Goal: Information Seeking & Learning: Learn about a topic

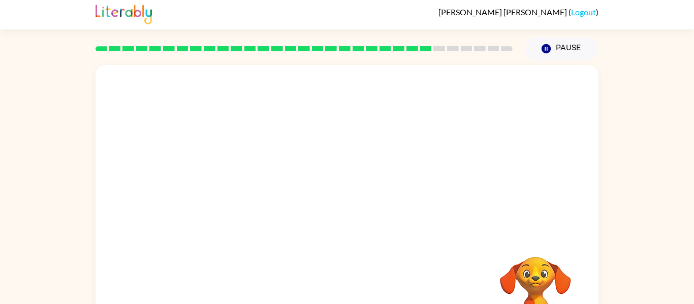
scroll to position [2, 0]
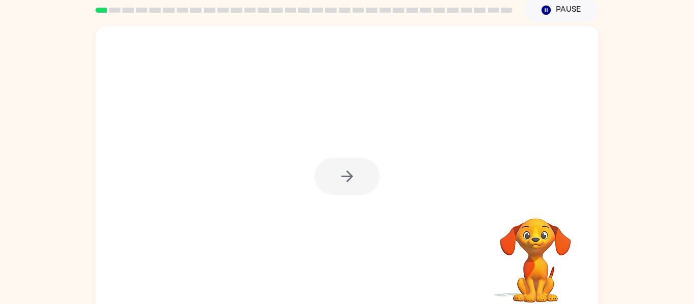
scroll to position [53, 0]
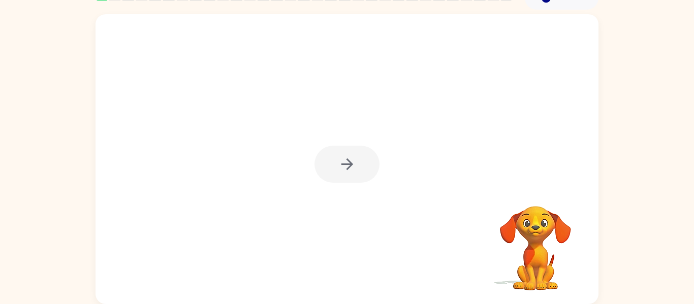
click at [345, 160] on div at bounding box center [346, 164] width 65 height 37
click at [350, 161] on icon "button" at bounding box center [347, 164] width 18 height 18
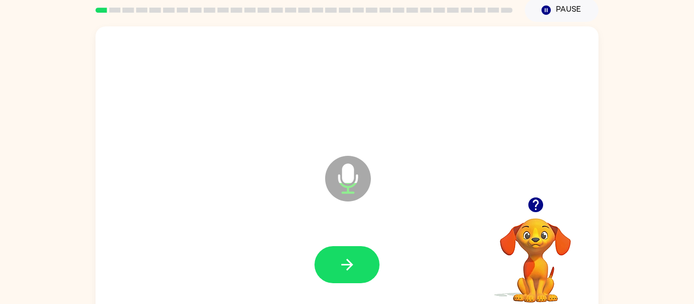
scroll to position [0, 0]
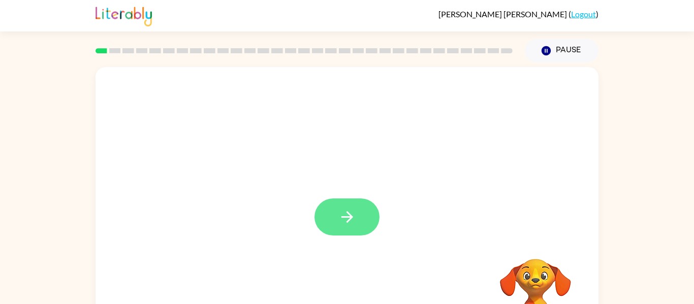
click at [359, 234] on button "button" at bounding box center [346, 217] width 65 height 37
click at [360, 234] on div at bounding box center [346, 212] width 503 height 290
click at [368, 238] on div at bounding box center [346, 212] width 503 height 290
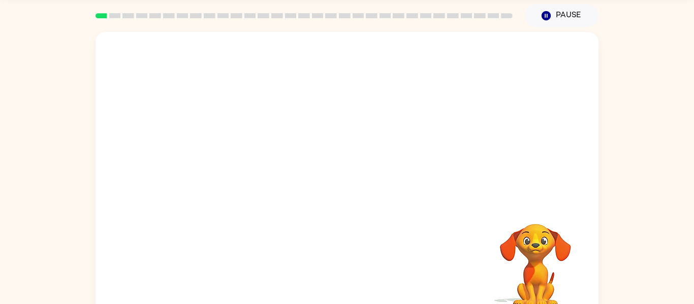
scroll to position [26, 0]
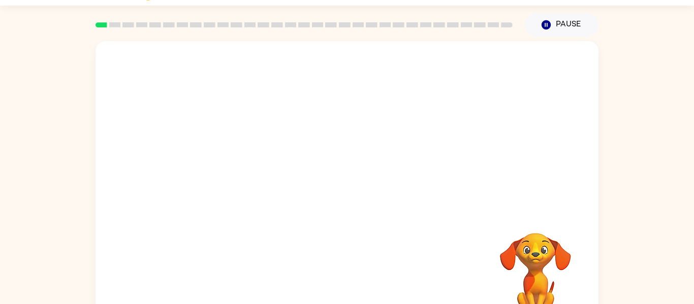
click at [477, 70] on video "Your browser must support playing .mp4 files to use Literably. Please try using…" at bounding box center [346, 126] width 503 height 171
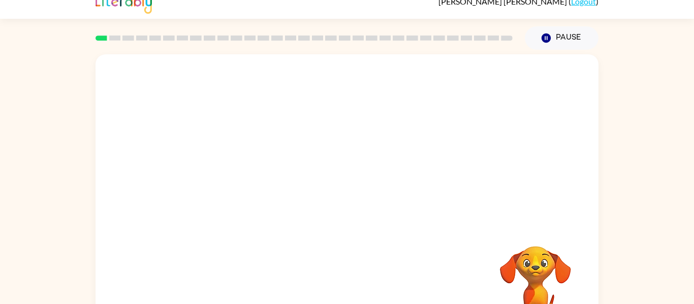
scroll to position [0, 0]
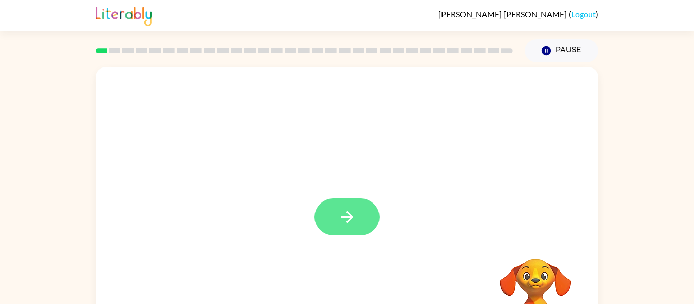
click at [369, 217] on button "button" at bounding box center [346, 217] width 65 height 37
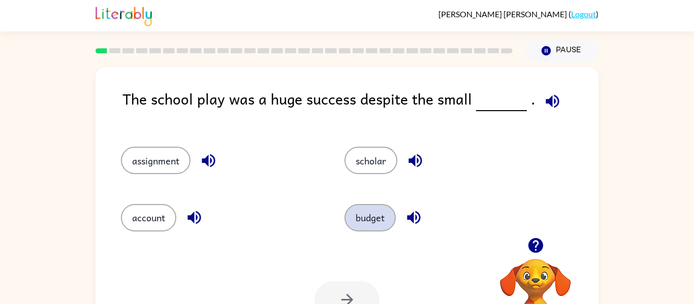
click at [375, 211] on button "budget" at bounding box center [369, 217] width 51 height 27
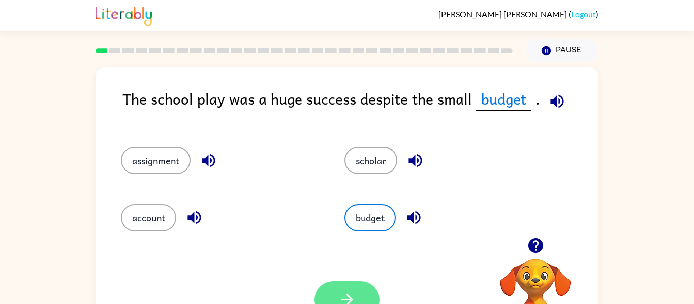
click at [333, 292] on button "button" at bounding box center [346, 299] width 65 height 37
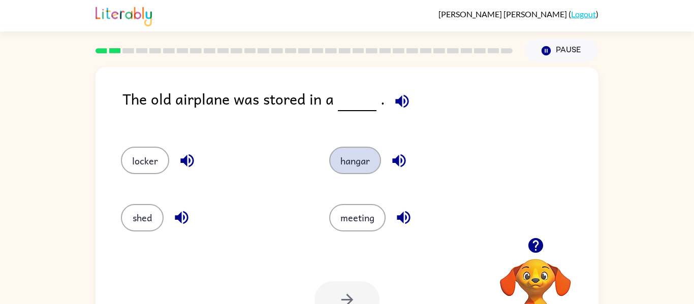
click at [352, 163] on button "hangar" at bounding box center [355, 160] width 52 height 27
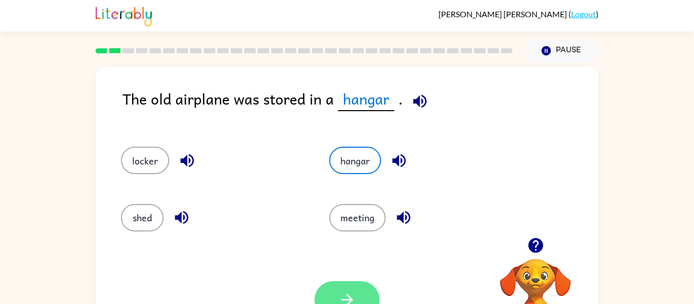
click at [351, 298] on icon "button" at bounding box center [347, 300] width 18 height 18
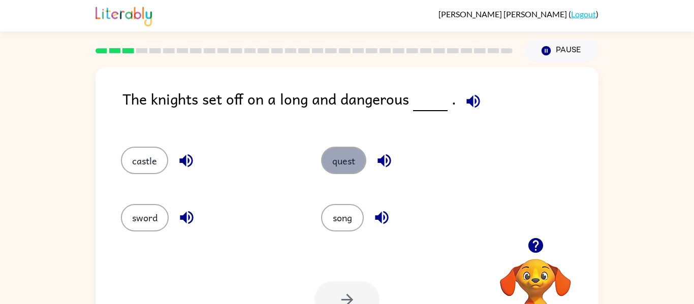
click at [330, 164] on button "quest" at bounding box center [343, 160] width 45 height 27
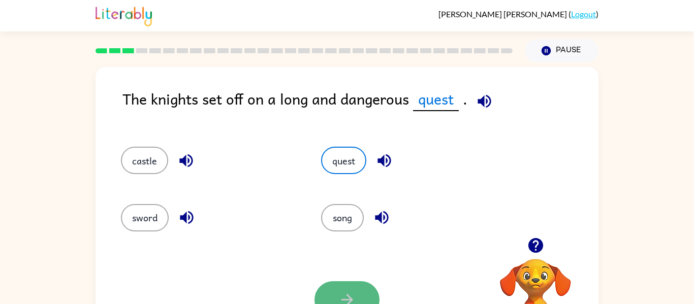
click at [335, 281] on button "button" at bounding box center [346, 299] width 65 height 37
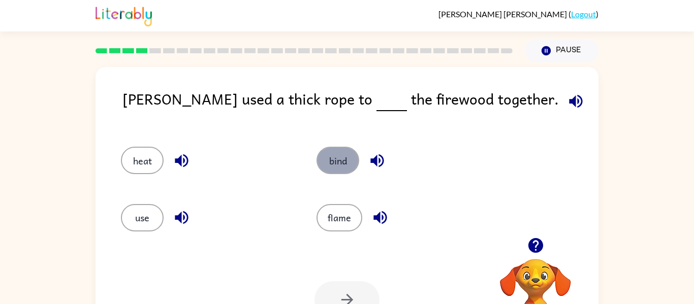
click at [333, 170] on button "bind" at bounding box center [337, 160] width 43 height 27
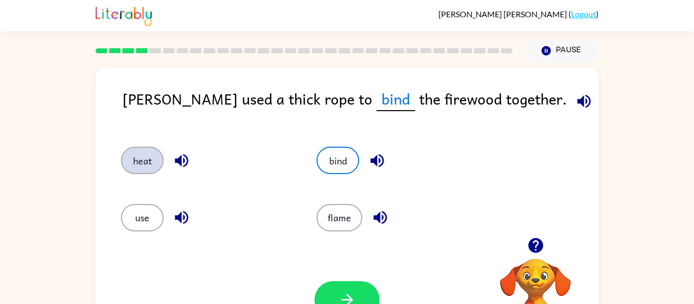
click at [142, 157] on button "heat" at bounding box center [142, 160] width 43 height 27
click at [348, 154] on button "bind" at bounding box center [337, 160] width 43 height 27
click at [345, 286] on button "button" at bounding box center [346, 299] width 65 height 37
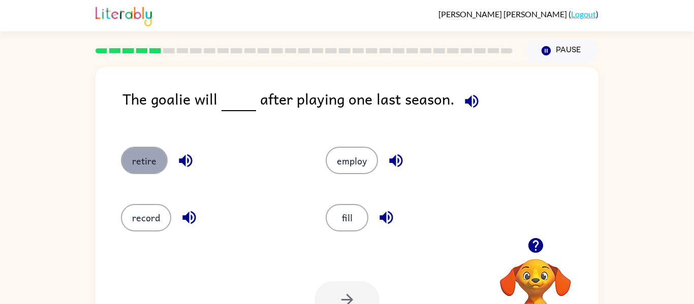
click at [138, 157] on button "retire" at bounding box center [144, 160] width 47 height 27
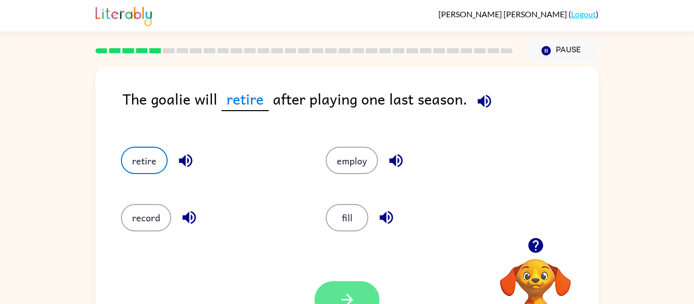
click at [354, 288] on button "button" at bounding box center [346, 299] width 65 height 37
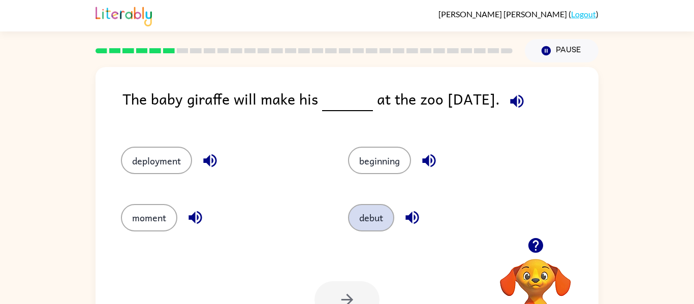
click at [360, 207] on button "debut" at bounding box center [371, 217] width 46 height 27
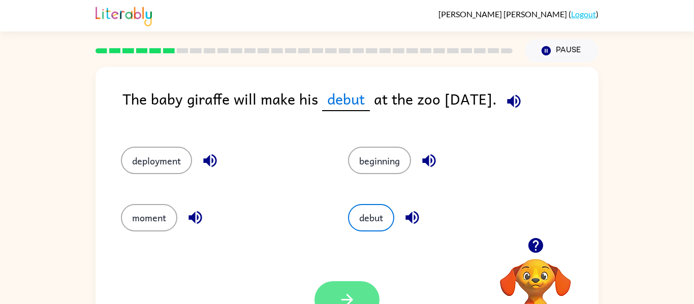
click at [354, 288] on button "button" at bounding box center [346, 299] width 65 height 37
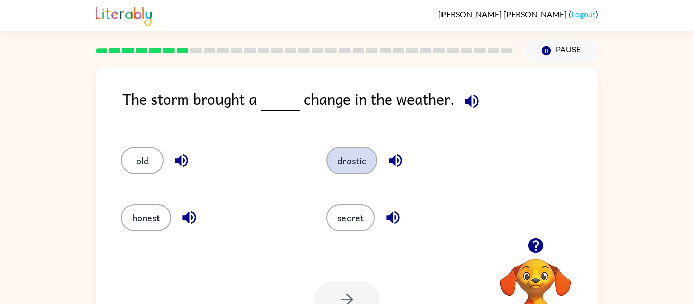
click at [348, 162] on button "drastic" at bounding box center [351, 160] width 51 height 27
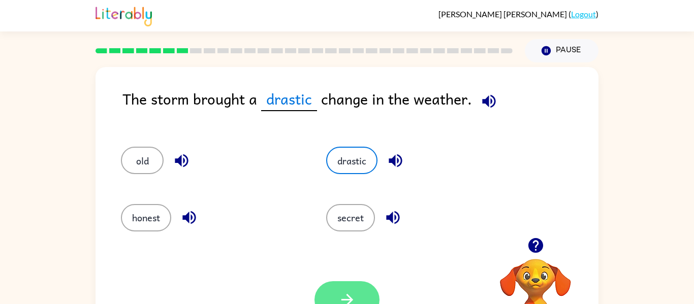
click at [347, 295] on icon "button" at bounding box center [347, 300] width 12 height 12
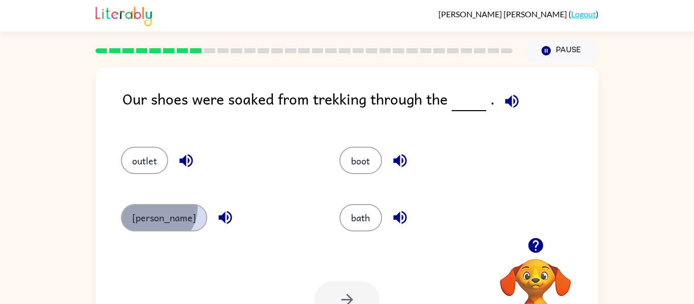
click at [156, 208] on button "marsh" at bounding box center [164, 217] width 86 height 27
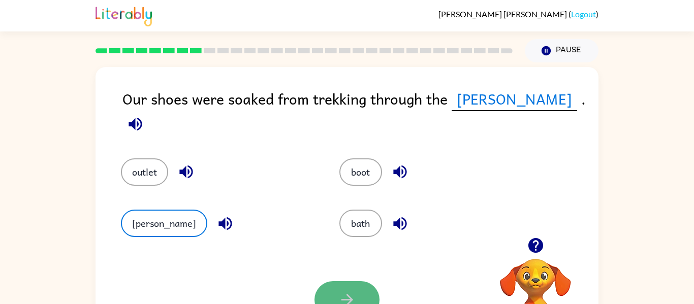
click at [362, 299] on button "button" at bounding box center [346, 299] width 65 height 37
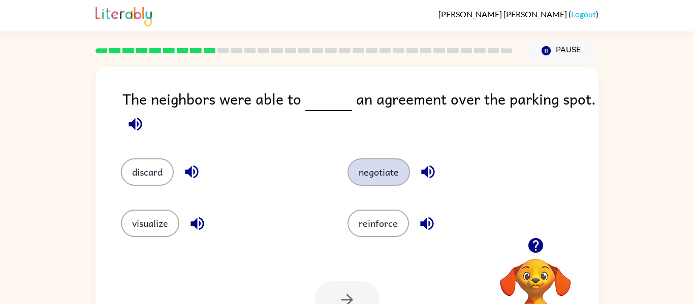
click at [385, 174] on button "negotiate" at bounding box center [378, 171] width 62 height 27
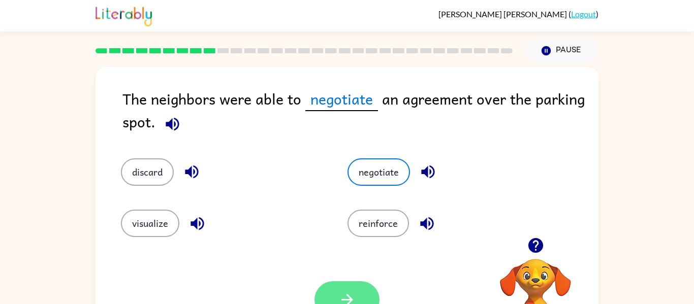
click at [352, 295] on icon "button" at bounding box center [347, 300] width 18 height 18
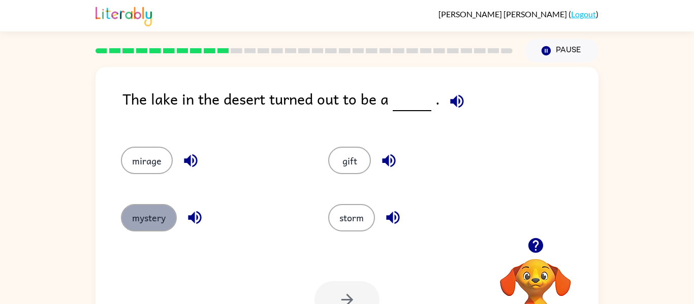
click at [150, 219] on button "mystery" at bounding box center [149, 217] width 56 height 27
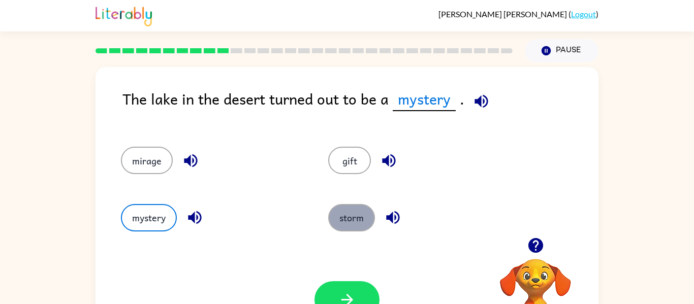
click at [345, 215] on button "storm" at bounding box center [351, 217] width 47 height 27
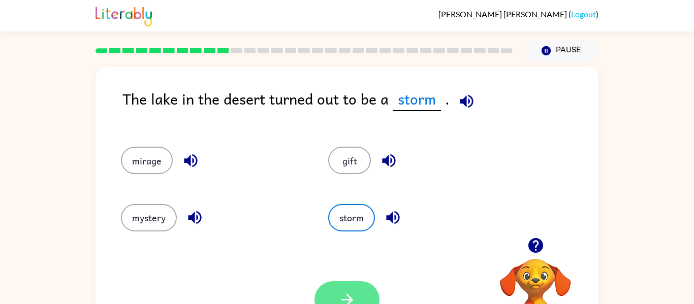
click at [352, 300] on icon "button" at bounding box center [347, 300] width 18 height 18
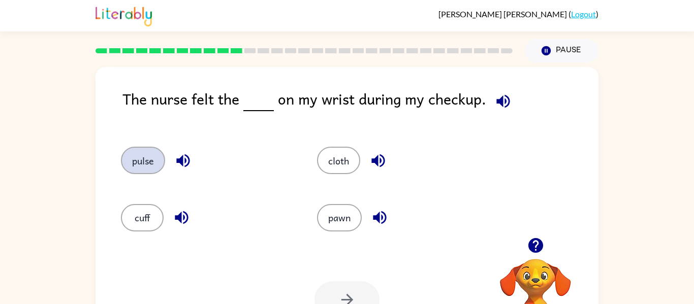
click at [153, 158] on button "pulse" at bounding box center [143, 160] width 44 height 27
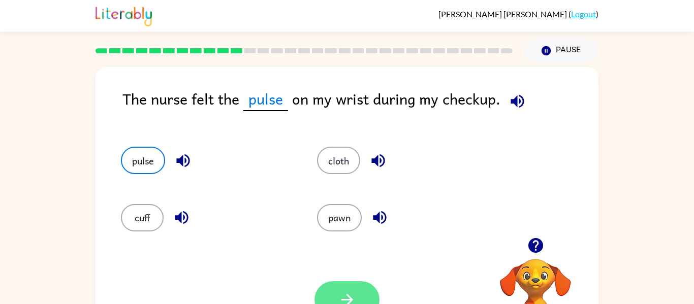
click at [353, 293] on icon "button" at bounding box center [347, 300] width 18 height 18
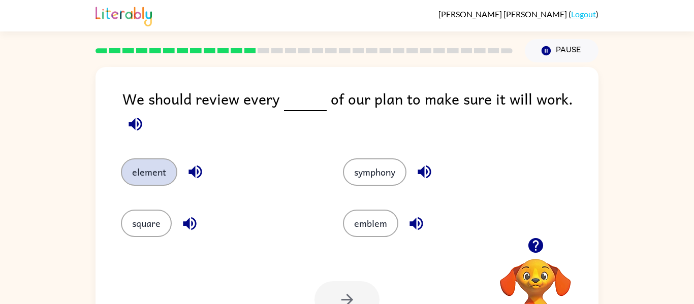
click at [162, 163] on button "element" at bounding box center [149, 171] width 56 height 27
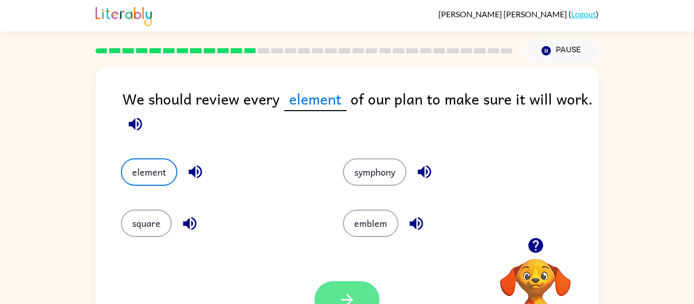
click at [331, 294] on button "button" at bounding box center [346, 299] width 65 height 37
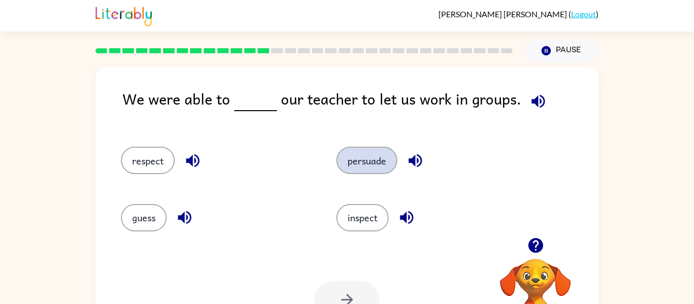
click at [368, 163] on button "persuade" at bounding box center [366, 160] width 61 height 27
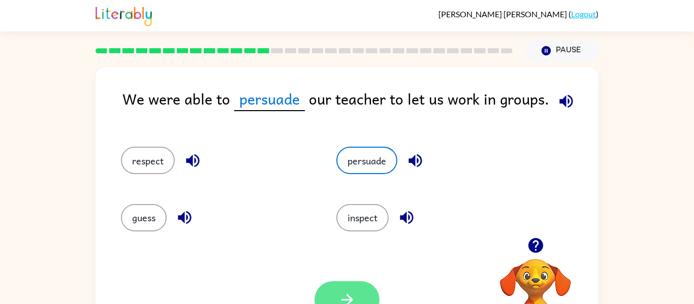
click at [340, 285] on button "button" at bounding box center [346, 299] width 65 height 37
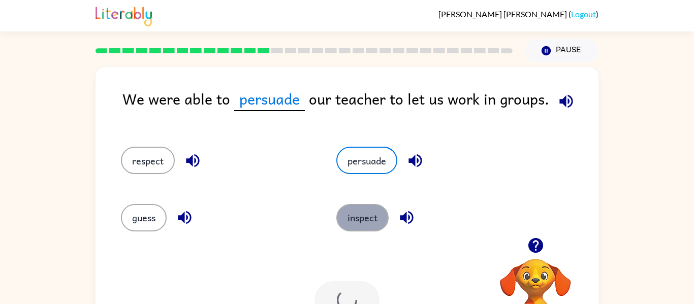
click at [377, 214] on button "inspect" at bounding box center [362, 217] width 52 height 27
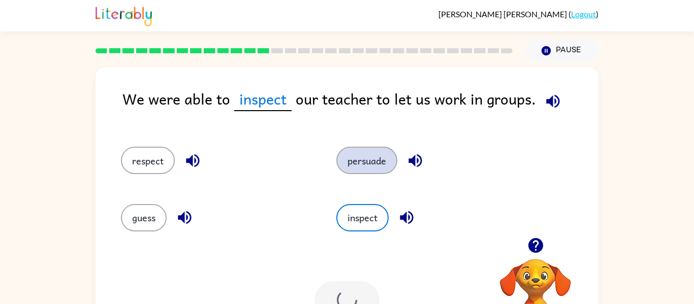
click at [365, 153] on button "persuade" at bounding box center [366, 160] width 61 height 27
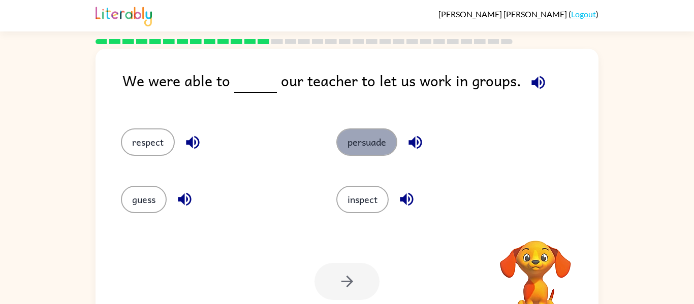
click at [371, 149] on button "persuade" at bounding box center [366, 141] width 61 height 27
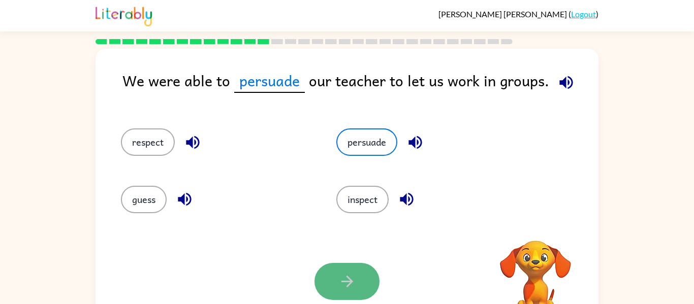
click at [349, 275] on icon "button" at bounding box center [347, 282] width 18 height 18
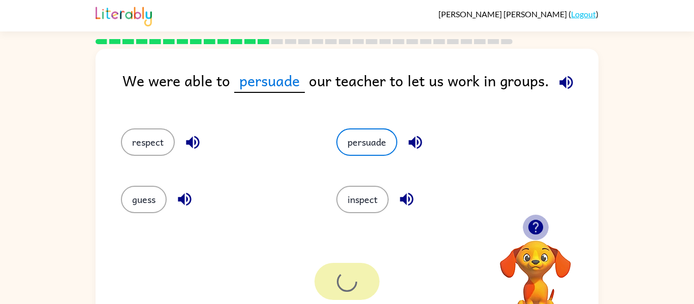
click at [536, 231] on icon "button" at bounding box center [535, 227] width 15 height 15
click at [141, 204] on button "guess" at bounding box center [144, 199] width 46 height 27
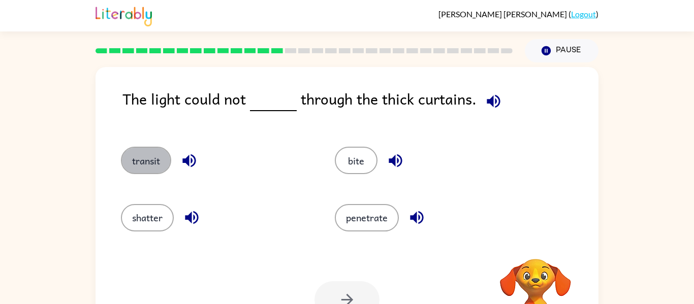
click at [159, 152] on button "transit" at bounding box center [146, 160] width 50 height 27
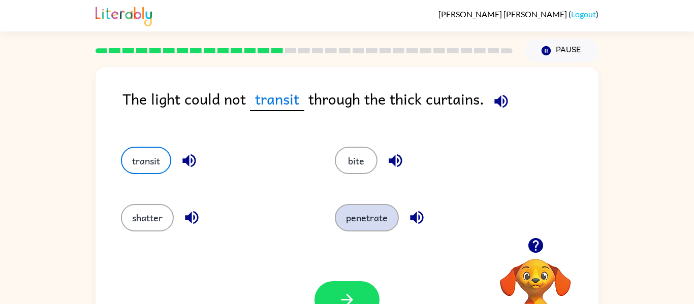
click at [363, 230] on button "penetrate" at bounding box center [367, 217] width 64 height 27
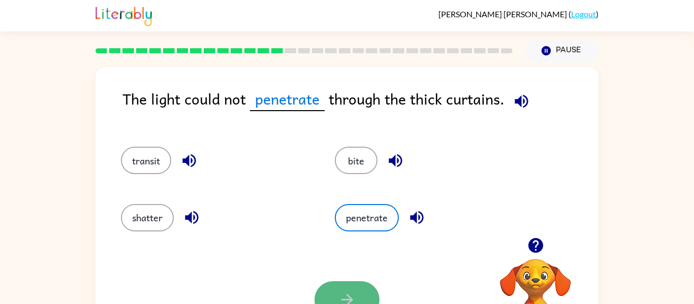
click at [358, 287] on button "button" at bounding box center [346, 299] width 65 height 37
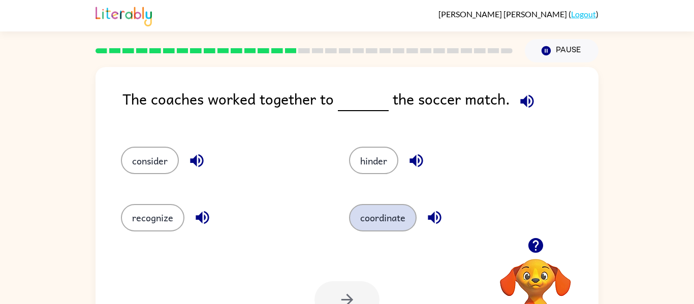
click at [374, 209] on button "coordinate" at bounding box center [383, 217] width 68 height 27
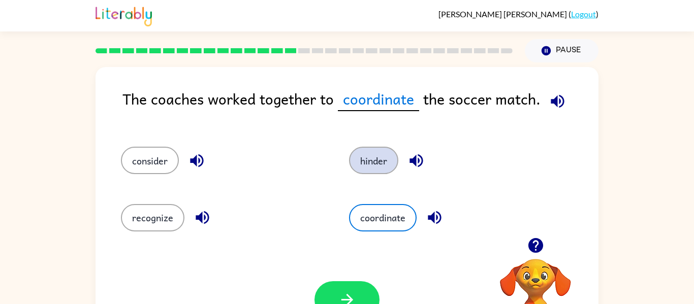
click at [382, 164] on button "hinder" at bounding box center [373, 160] width 49 height 27
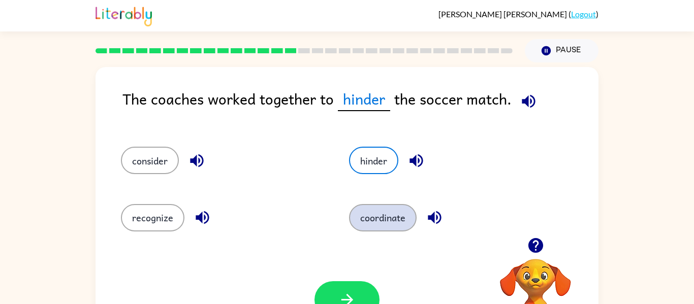
click at [389, 208] on button "coordinate" at bounding box center [383, 217] width 68 height 27
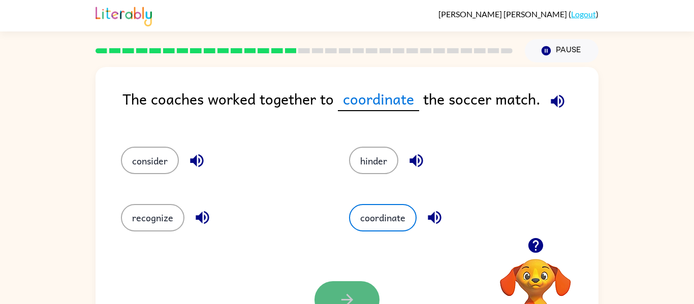
click at [366, 303] on button "button" at bounding box center [346, 299] width 65 height 37
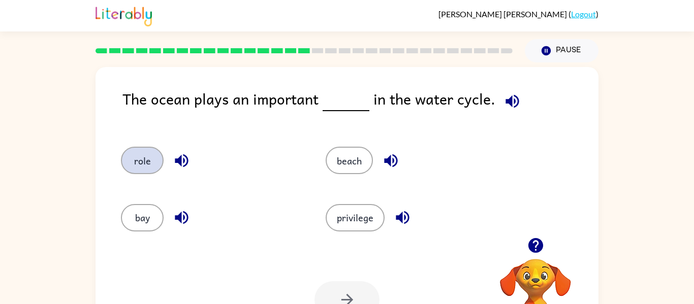
click at [147, 151] on button "role" at bounding box center [142, 160] width 43 height 27
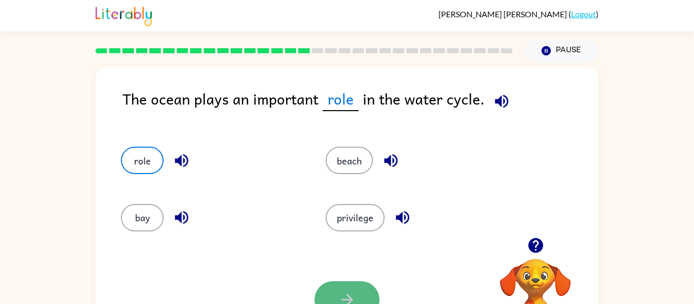
click at [326, 289] on button "button" at bounding box center [346, 299] width 65 height 37
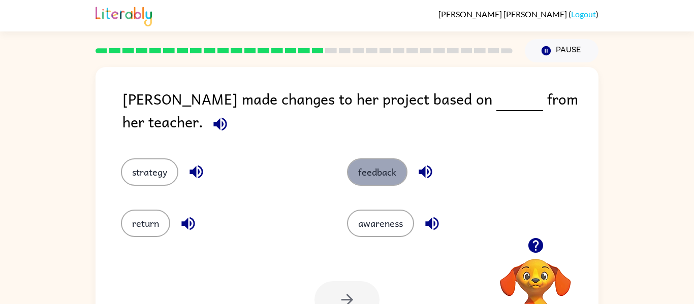
click at [356, 165] on button "feedback" at bounding box center [377, 171] width 60 height 27
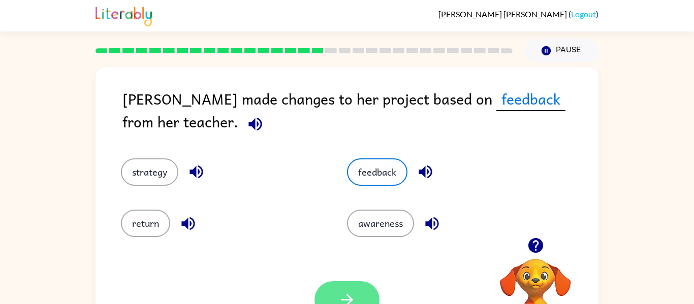
click at [365, 286] on button "button" at bounding box center [346, 299] width 65 height 37
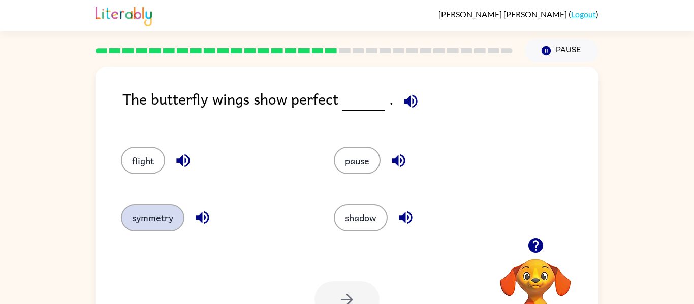
click at [173, 216] on button "symmetry" at bounding box center [152, 217] width 63 height 27
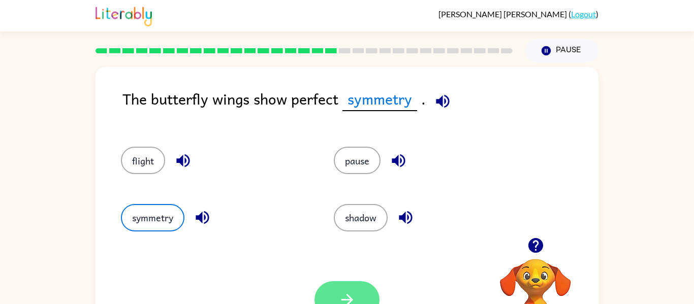
click at [335, 299] on button "button" at bounding box center [346, 299] width 65 height 37
click at [335, 299] on div at bounding box center [346, 299] width 65 height 37
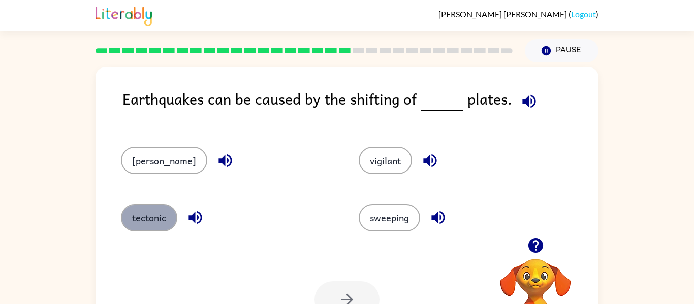
click at [155, 229] on button "tectonic" at bounding box center [149, 217] width 56 height 27
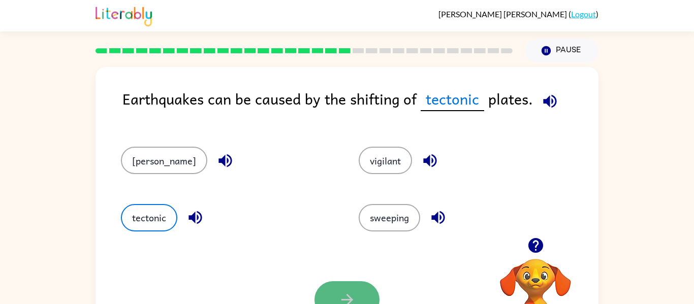
click at [348, 290] on button "button" at bounding box center [346, 299] width 65 height 37
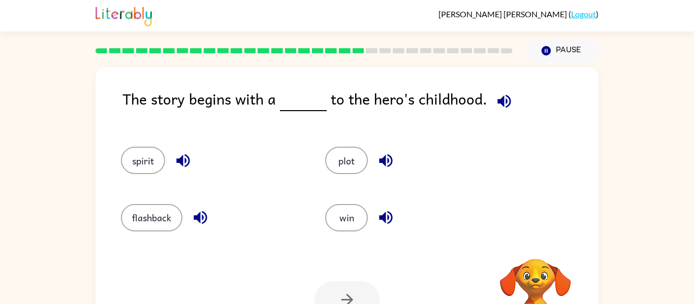
click at [160, 201] on div "flashback" at bounding box center [204, 213] width 204 height 57
click at [154, 222] on button "flashback" at bounding box center [151, 217] width 61 height 27
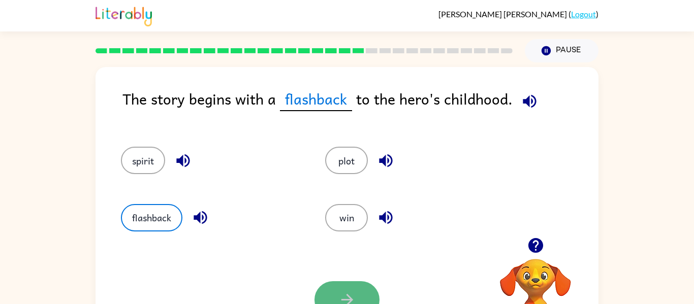
click at [355, 293] on icon "button" at bounding box center [347, 300] width 18 height 18
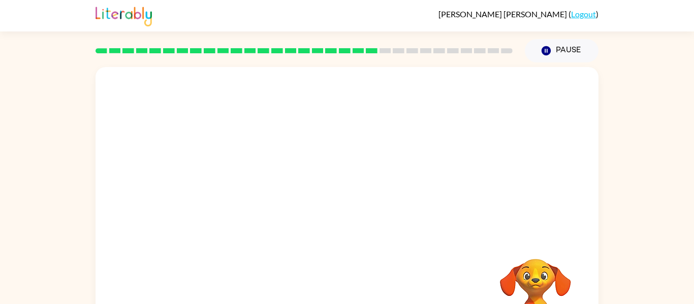
click at [249, 203] on video "Your browser must support playing .mp4 files to use Literably. Please try using…" at bounding box center [346, 152] width 503 height 171
click at [344, 234] on button "button" at bounding box center [346, 217] width 65 height 37
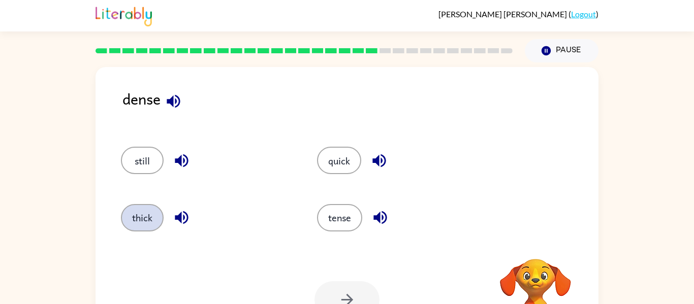
click at [133, 218] on button "thick" at bounding box center [142, 217] width 43 height 27
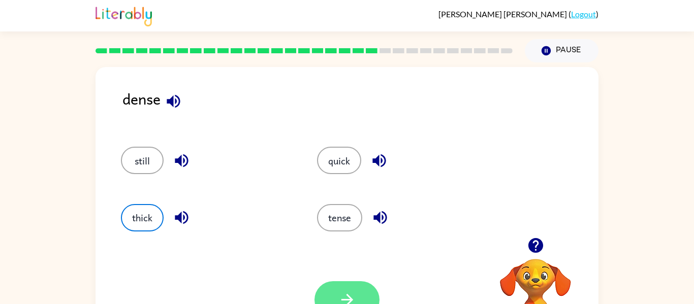
click at [334, 292] on button "button" at bounding box center [346, 299] width 65 height 37
click at [328, 295] on div at bounding box center [346, 299] width 65 height 37
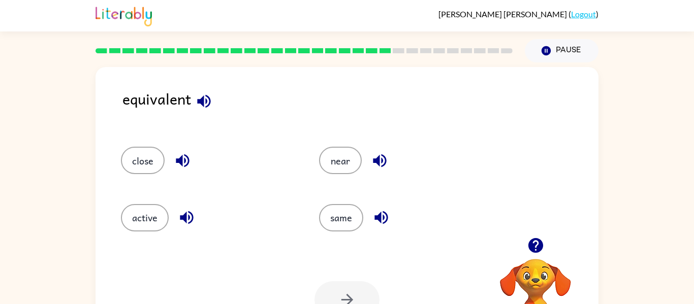
click at [354, 198] on div "same" at bounding box center [399, 213] width 198 height 57
click at [343, 219] on button "same" at bounding box center [341, 217] width 44 height 27
click at [344, 297] on icon "button" at bounding box center [347, 300] width 18 height 18
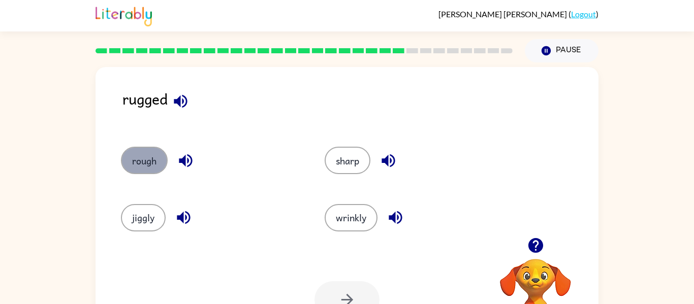
click at [140, 158] on button "rough" at bounding box center [144, 160] width 47 height 27
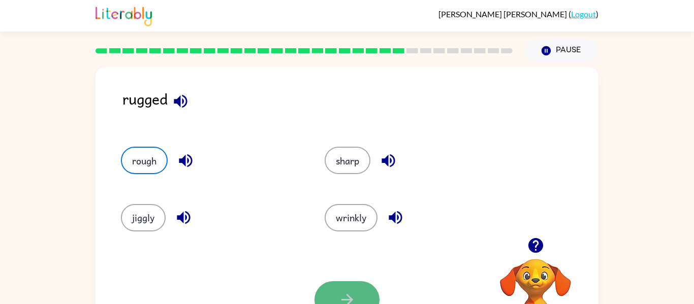
click at [339, 291] on icon "button" at bounding box center [347, 300] width 18 height 18
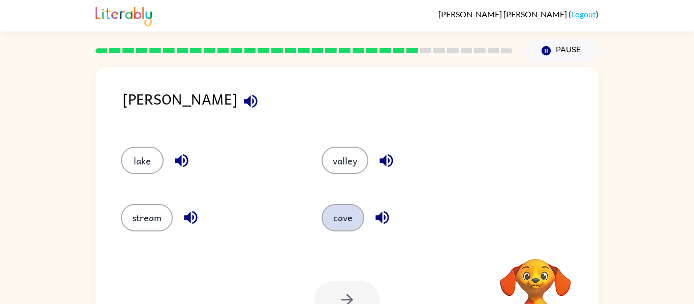
click at [343, 213] on button "cave" at bounding box center [342, 217] width 43 height 27
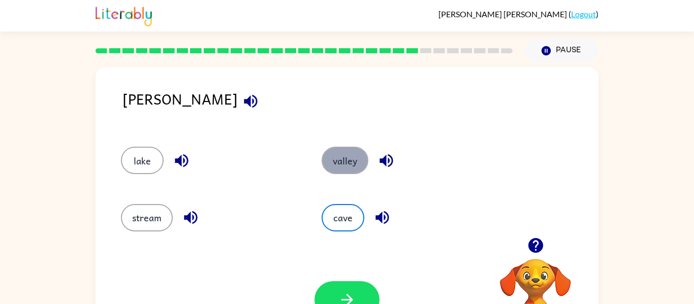
click at [331, 172] on button "valley" at bounding box center [344, 160] width 47 height 27
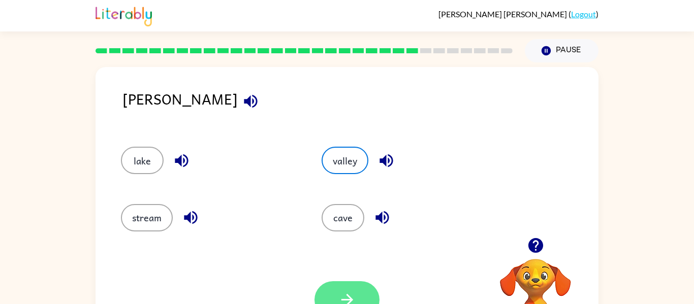
click at [338, 284] on button "button" at bounding box center [346, 299] width 65 height 37
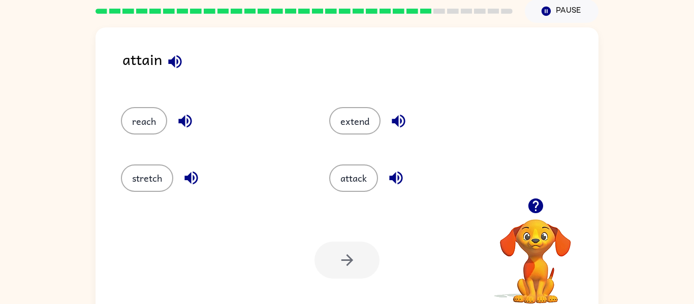
click at [292, 141] on div "reach" at bounding box center [206, 116] width 208 height 57
click at [302, 128] on div "reach" at bounding box center [213, 120] width 185 height 27
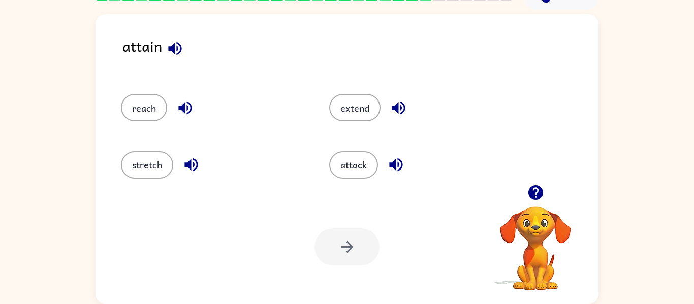
click at [315, 118] on div "extend" at bounding box center [414, 103] width 208 height 57
click at [297, 134] on div "stretch" at bounding box center [206, 160] width 208 height 57
click at [296, 134] on div "stretch" at bounding box center [206, 160] width 208 height 57
click at [322, 90] on div "extend" at bounding box center [414, 103] width 208 height 57
click at [315, 99] on div "extend" at bounding box center [414, 103] width 208 height 57
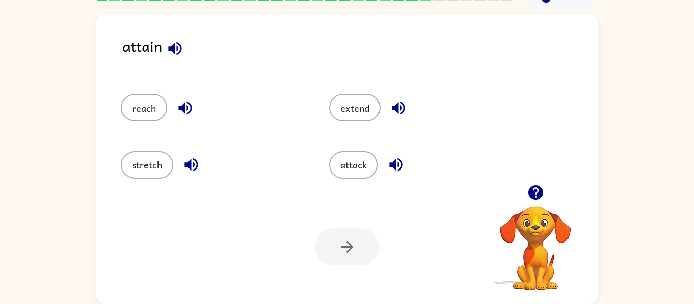
click at [330, 98] on div "extend" at bounding box center [421, 107] width 185 height 27
click at [321, 108] on div "extend" at bounding box center [414, 103] width 208 height 57
click at [315, 112] on div "extend" at bounding box center [414, 103] width 208 height 57
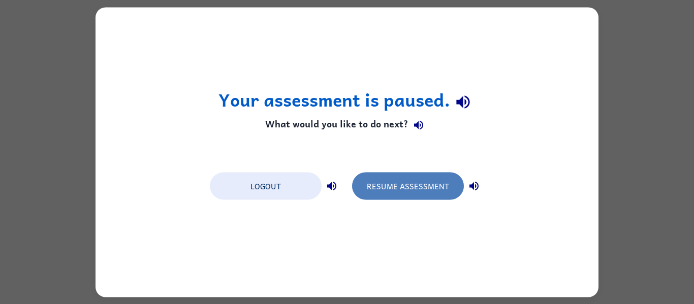
click at [389, 183] on button "Resume Assessment" at bounding box center [408, 185] width 112 height 27
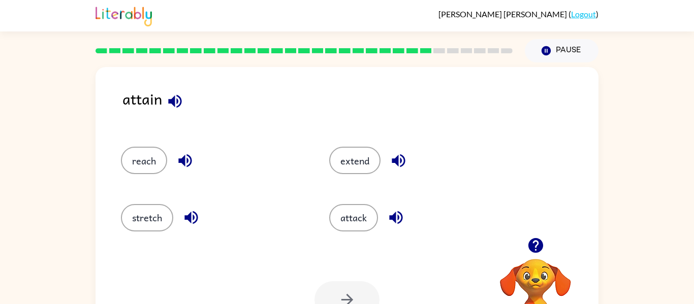
click at [223, 165] on div "reach" at bounding box center [213, 160] width 185 height 27
click at [127, 164] on button "reach" at bounding box center [144, 160] width 46 height 27
click at [342, 283] on button "button" at bounding box center [346, 299] width 65 height 37
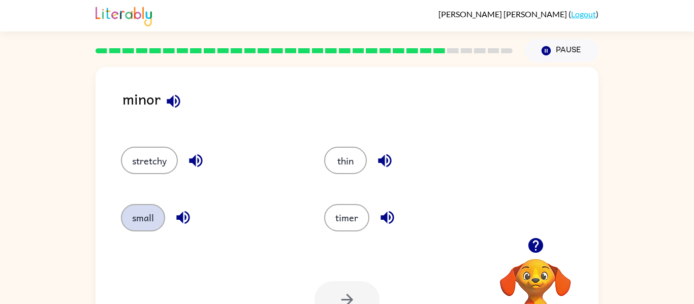
click at [144, 220] on button "small" at bounding box center [143, 217] width 44 height 27
click at [346, 291] on button "button" at bounding box center [346, 299] width 65 height 37
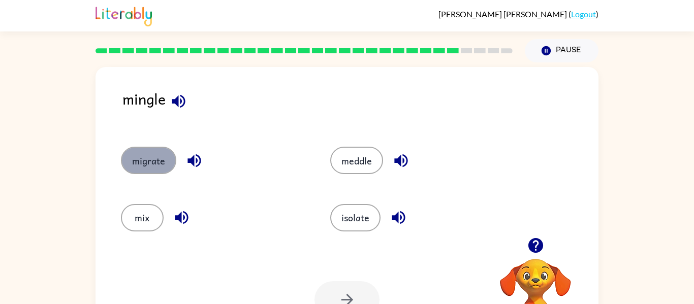
click at [152, 151] on button "migrate" at bounding box center [148, 160] width 55 height 27
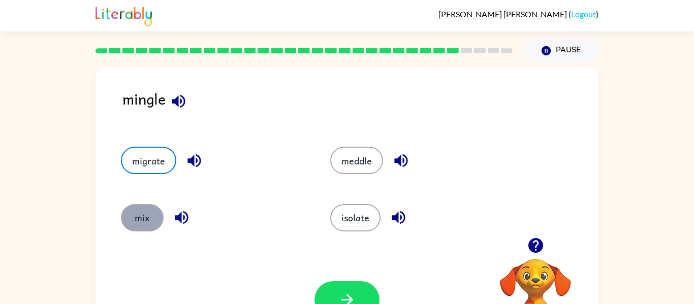
click at [140, 231] on button "mix" at bounding box center [142, 217] width 43 height 27
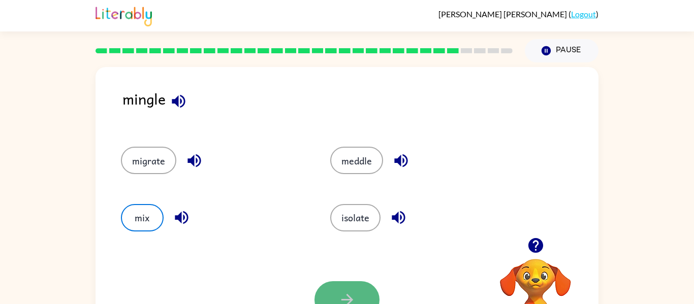
click at [332, 286] on button "button" at bounding box center [346, 299] width 65 height 37
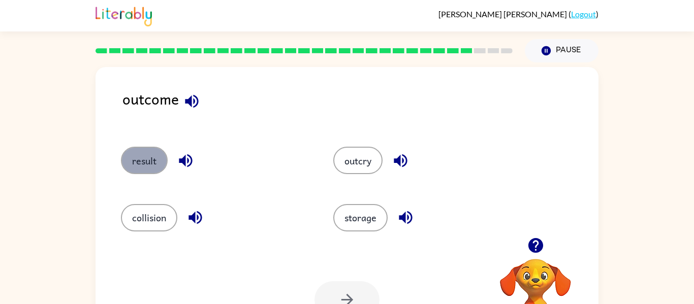
click at [144, 153] on button "result" at bounding box center [144, 160] width 47 height 27
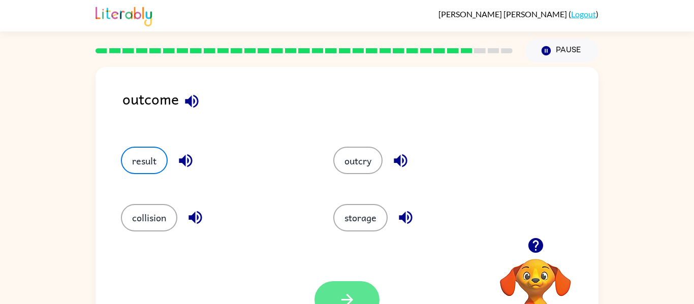
click at [352, 285] on button "button" at bounding box center [346, 299] width 65 height 37
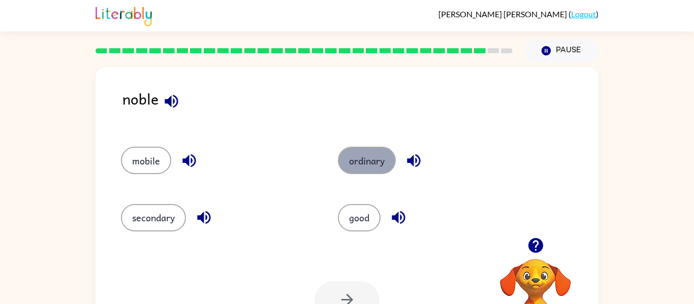
click at [377, 162] on button "ordinary" at bounding box center [367, 160] width 58 height 27
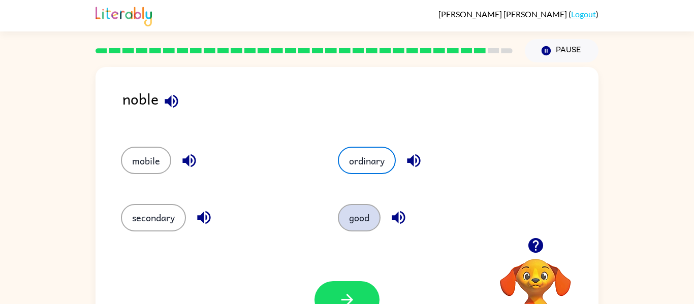
click at [368, 214] on button "good" at bounding box center [359, 217] width 43 height 27
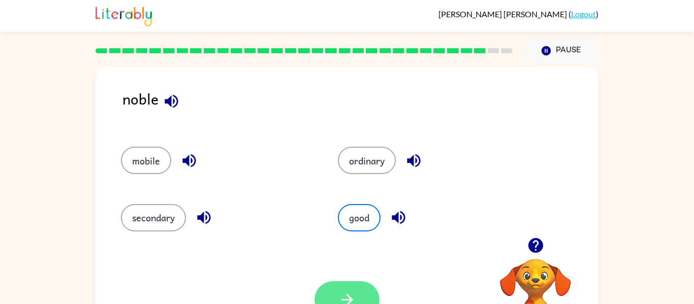
click at [340, 295] on icon "button" at bounding box center [347, 300] width 18 height 18
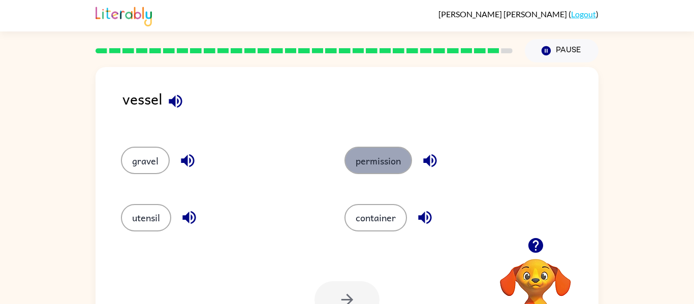
click at [375, 162] on button "permission" at bounding box center [378, 160] width 68 height 27
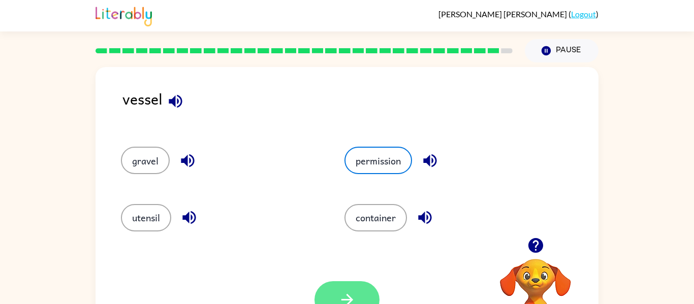
click at [343, 291] on icon "button" at bounding box center [347, 300] width 18 height 18
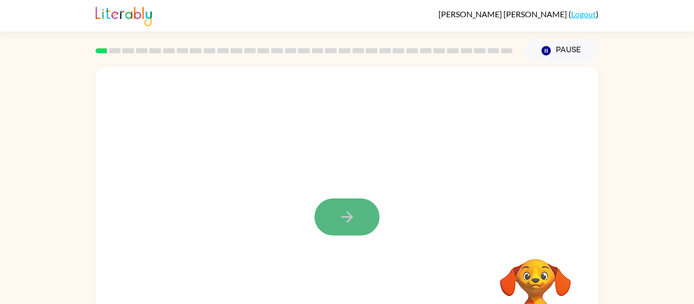
click at [334, 230] on button "button" at bounding box center [346, 217] width 65 height 37
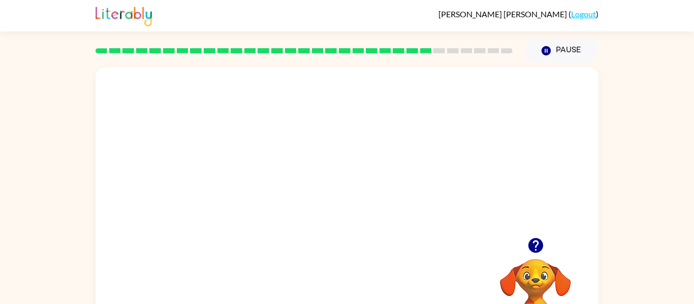
scroll to position [53, 0]
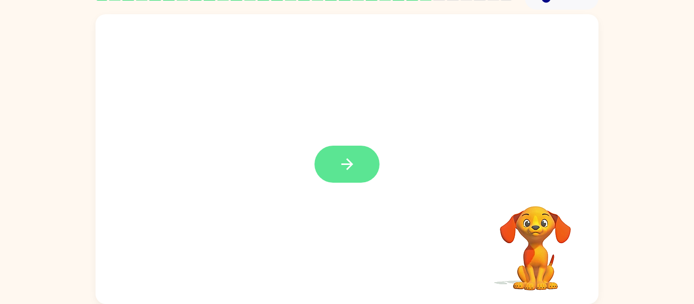
click at [357, 169] on button "button" at bounding box center [346, 164] width 65 height 37
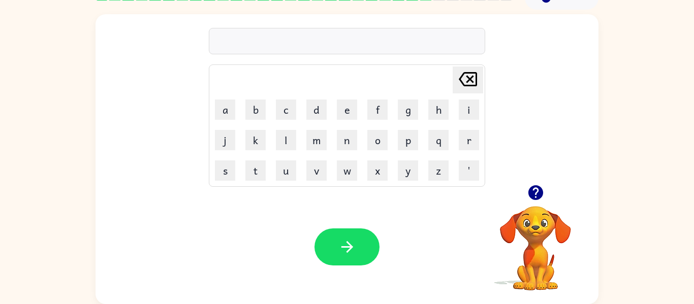
click at [539, 193] on icon "button" at bounding box center [535, 192] width 15 height 15
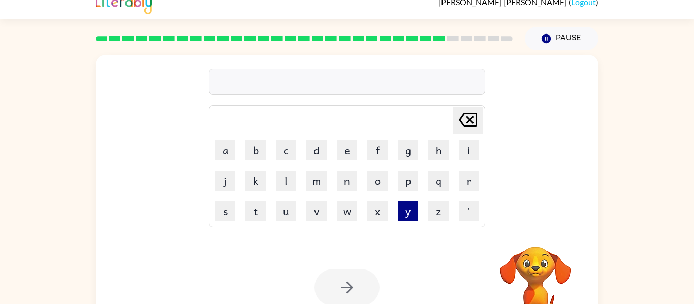
scroll to position [7, 0]
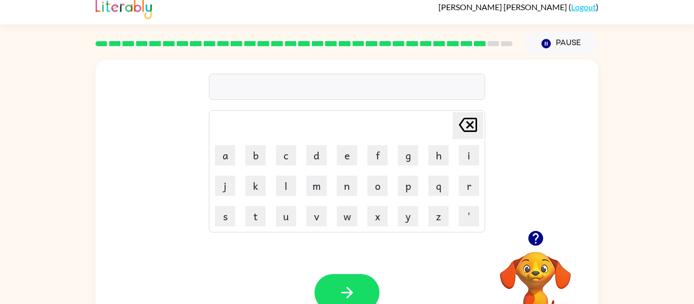
click at [536, 237] on icon "button" at bounding box center [536, 239] width 18 height 18
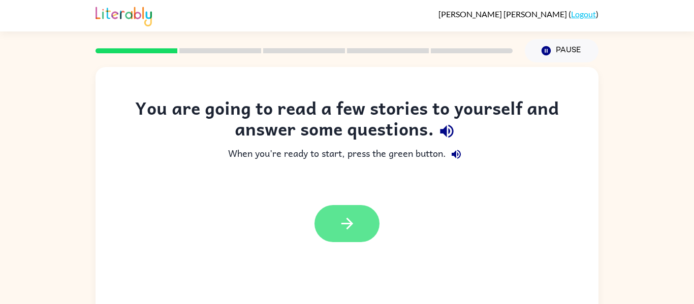
click at [361, 240] on button "button" at bounding box center [346, 223] width 65 height 37
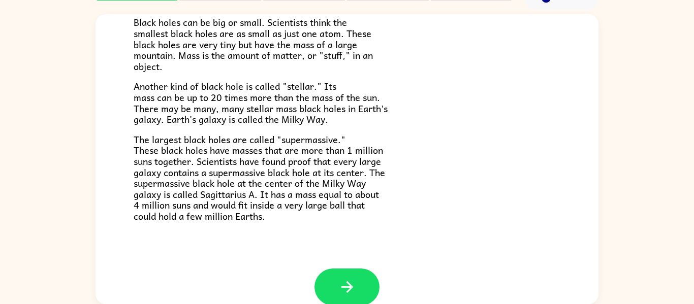
scroll to position [214, 0]
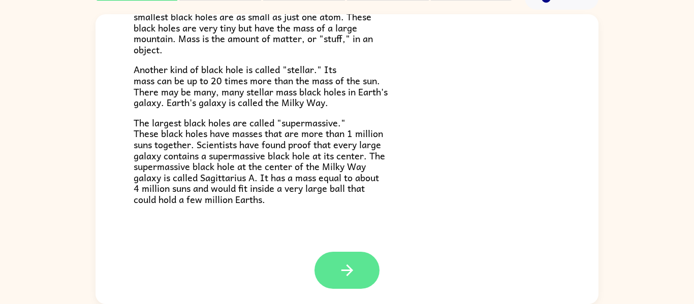
click at [355, 277] on icon "button" at bounding box center [347, 271] width 18 height 18
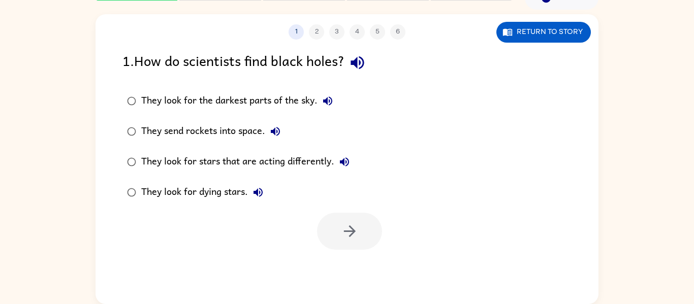
scroll to position [0, 0]
click at [337, 236] on button "button" at bounding box center [349, 231] width 65 height 37
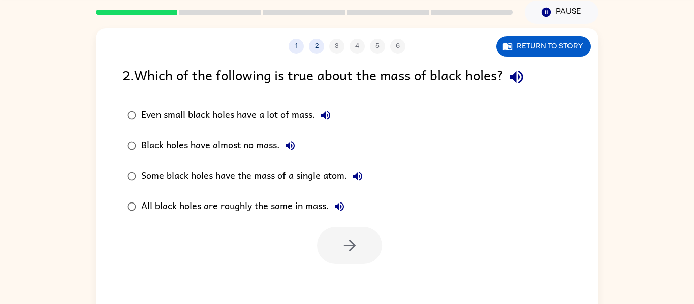
scroll to position [39, 0]
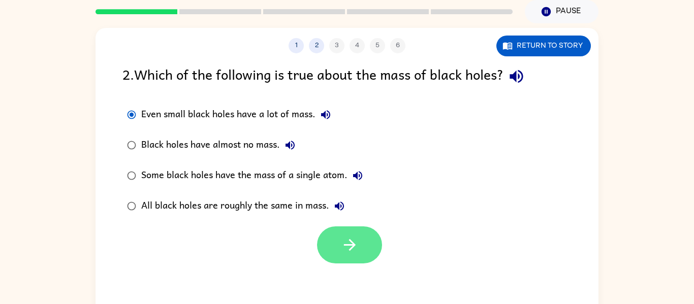
click at [336, 263] on button "button" at bounding box center [349, 245] width 65 height 37
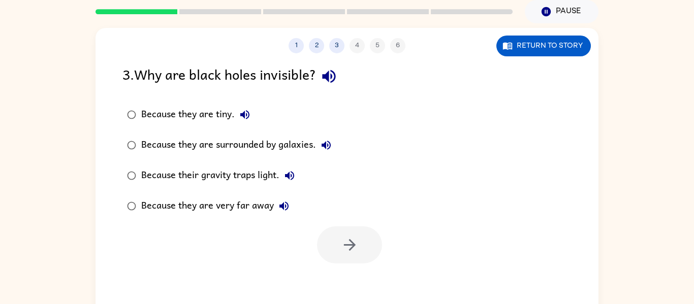
click at [264, 171] on div "Because their gravity traps light." at bounding box center [220, 176] width 158 height 20
click at [332, 234] on button "button" at bounding box center [349, 245] width 65 height 37
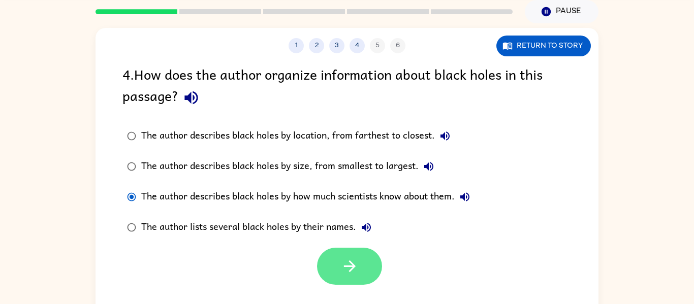
click at [326, 274] on button "button" at bounding box center [349, 266] width 65 height 37
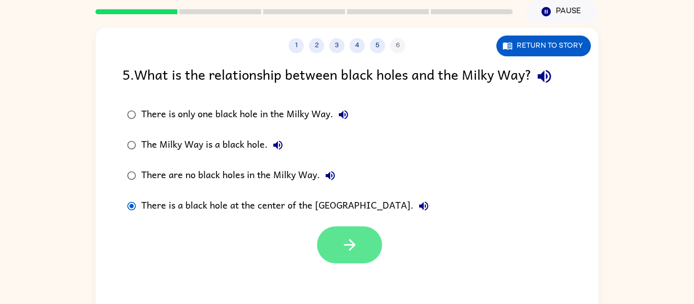
click at [378, 252] on button "button" at bounding box center [349, 245] width 65 height 37
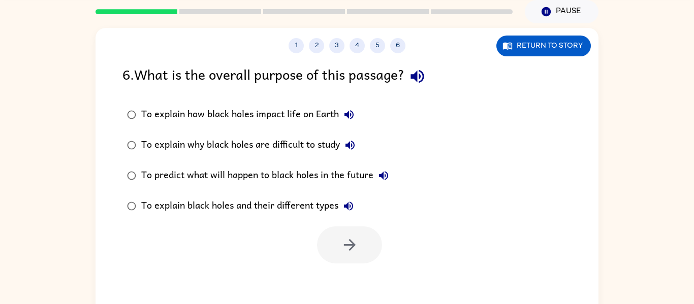
scroll to position [53, 0]
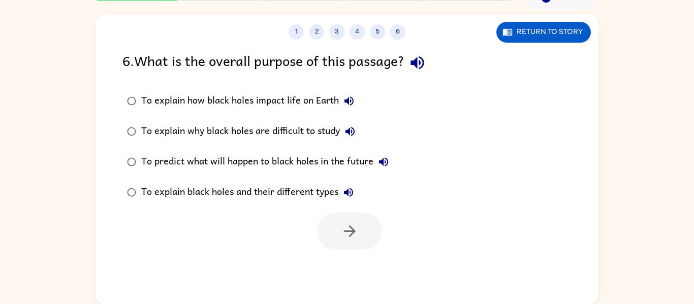
click at [145, 194] on div "To explain black holes and their different types" at bounding box center [249, 192] width 217 height 20
click at [321, 232] on button "button" at bounding box center [349, 231] width 65 height 37
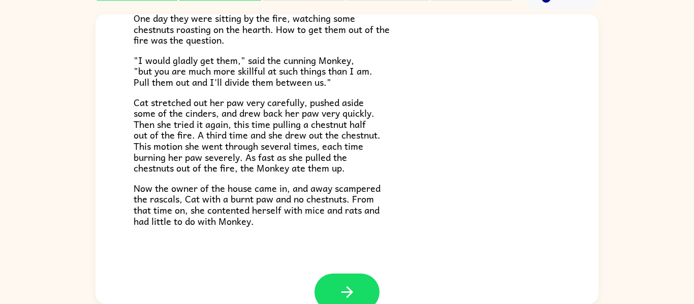
scroll to position [171, 0]
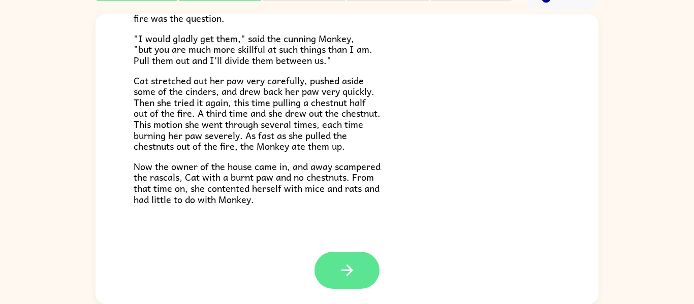
click at [362, 253] on button "button" at bounding box center [346, 270] width 65 height 37
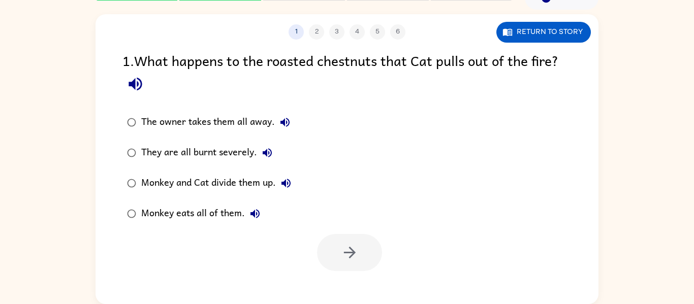
scroll to position [0, 0]
click at [235, 204] on div "Monkey eats all of them." at bounding box center [203, 214] width 124 height 20
click at [341, 249] on icon "button" at bounding box center [350, 253] width 18 height 18
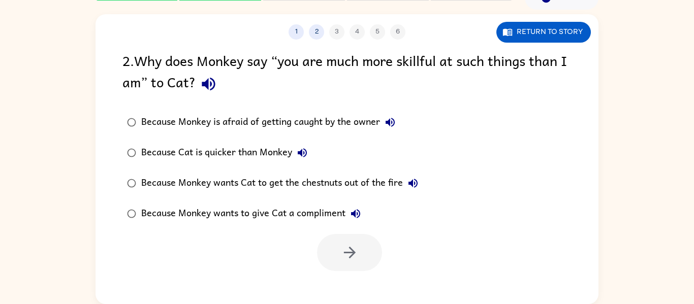
click at [297, 183] on div "Because Monkey wants Cat to get the chestnuts out of the fire" at bounding box center [282, 183] width 282 height 20
click at [330, 255] on button "button" at bounding box center [349, 252] width 65 height 37
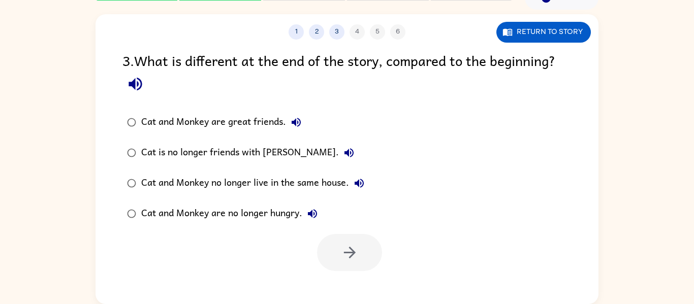
click at [233, 153] on div "Cat is no longer friends with Monkey." at bounding box center [250, 153] width 218 height 20
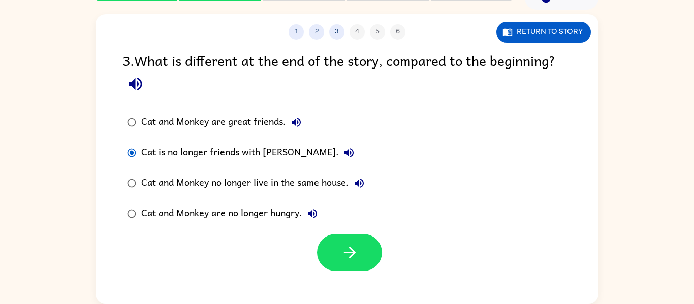
click at [277, 183] on div "Cat and Monkey no longer live in the same house." at bounding box center [255, 183] width 228 height 20
click at [350, 253] on icon "button" at bounding box center [350, 253] width 18 height 18
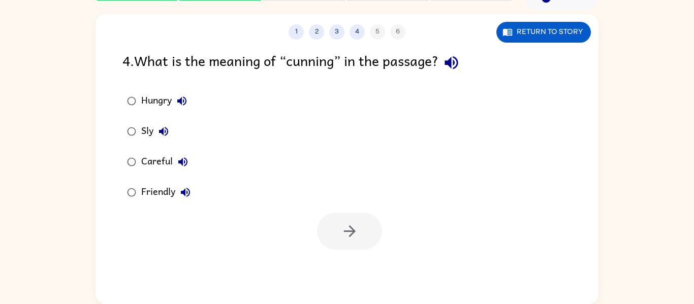
click at [526, 62] on div "4 . What is the meaning of “cunning” in the passage?" at bounding box center [346, 63] width 449 height 26
click at [525, 31] on button "Return to story" at bounding box center [543, 32] width 94 height 21
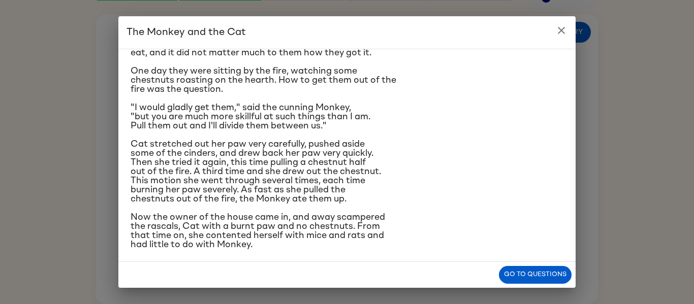
scroll to position [75, 0]
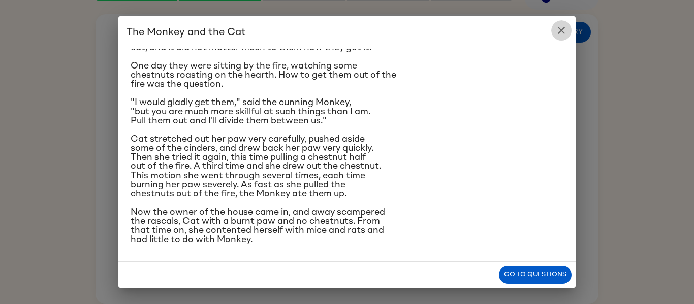
click at [566, 33] on icon "close" at bounding box center [561, 30] width 12 height 12
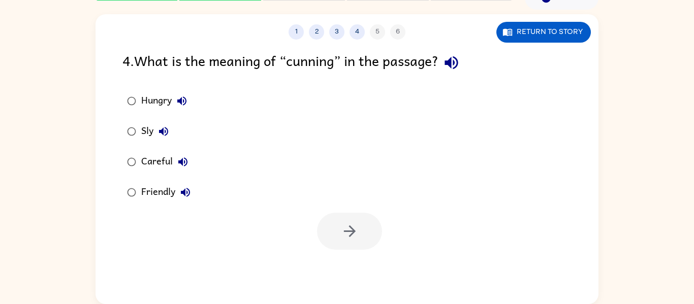
click at [141, 136] on div "Sly" at bounding box center [157, 131] width 33 height 20
click at [345, 230] on icon "button" at bounding box center [350, 231] width 18 height 18
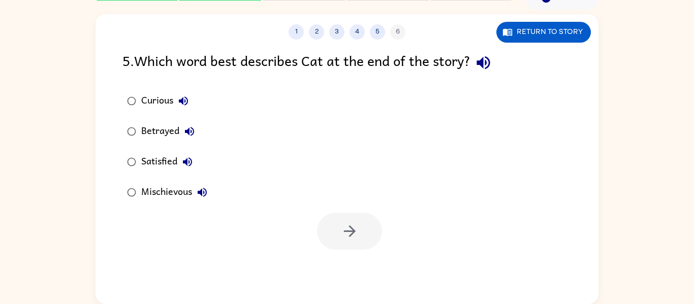
click at [160, 136] on div "Betrayed" at bounding box center [170, 131] width 58 height 20
click at [342, 232] on icon "button" at bounding box center [350, 231] width 18 height 18
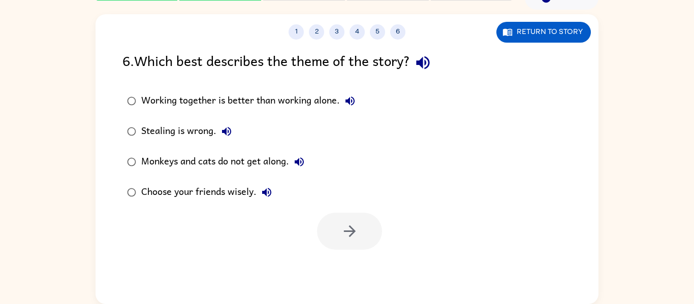
click at [234, 162] on div "Monkeys and cats do not get along." at bounding box center [225, 162] width 168 height 20
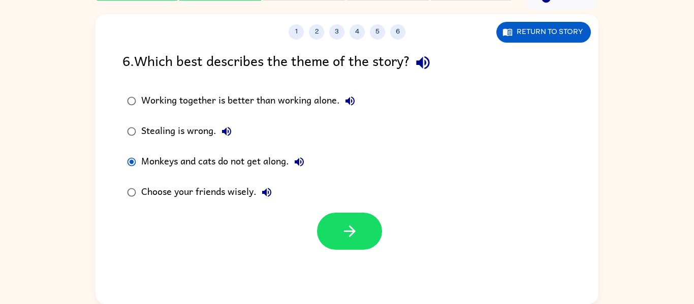
click at [217, 194] on div "Choose your friends wisely." at bounding box center [209, 192] width 136 height 20
click at [328, 224] on button "button" at bounding box center [349, 231] width 65 height 37
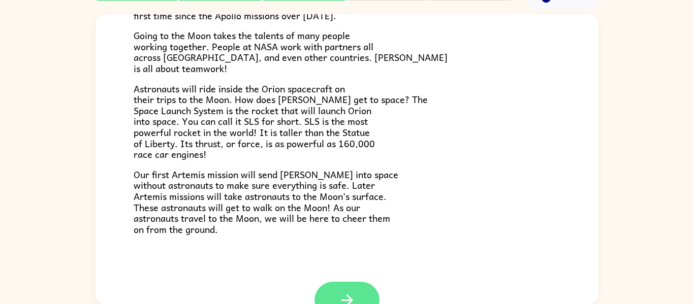
scroll to position [168, 0]
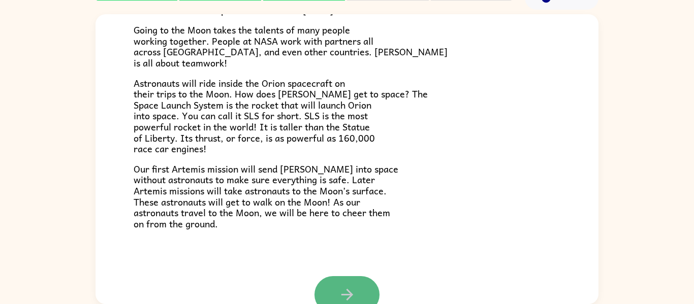
click at [326, 292] on button "button" at bounding box center [346, 294] width 65 height 37
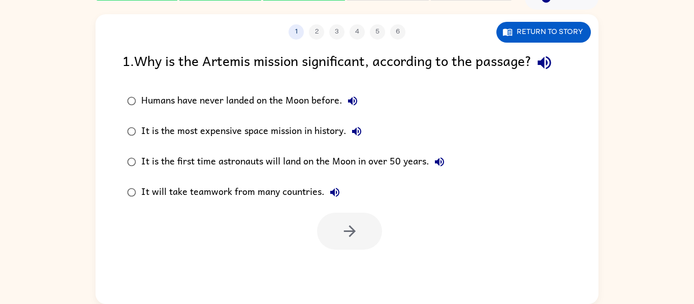
scroll to position [0, 0]
click at [333, 157] on div "It is the first time astronauts will land on the Moon in over 50 years." at bounding box center [295, 162] width 308 height 20
click at [353, 242] on button "button" at bounding box center [349, 231] width 65 height 37
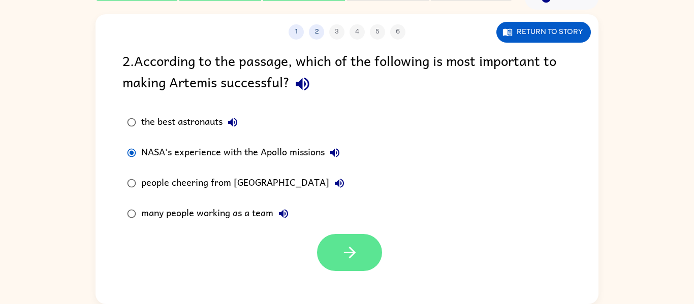
click at [320, 246] on button "button" at bounding box center [349, 252] width 65 height 37
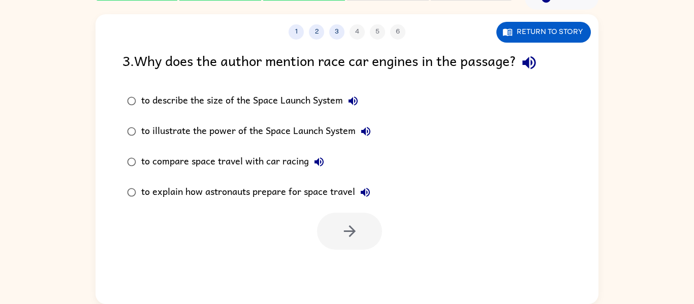
click at [241, 122] on div "to illustrate the power of the Space Launch System" at bounding box center [258, 131] width 235 height 20
click at [345, 221] on button "button" at bounding box center [349, 231] width 65 height 37
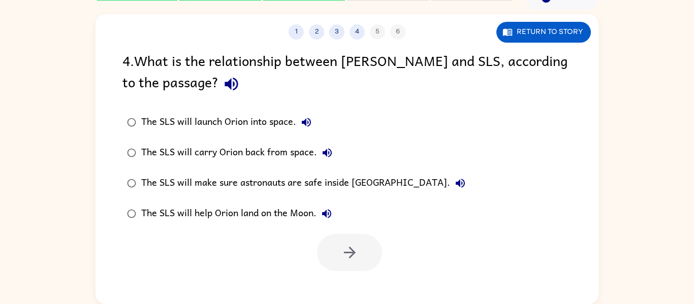
click at [283, 218] on div "The SLS will help Orion land on the Moon." at bounding box center [239, 214] width 196 height 20
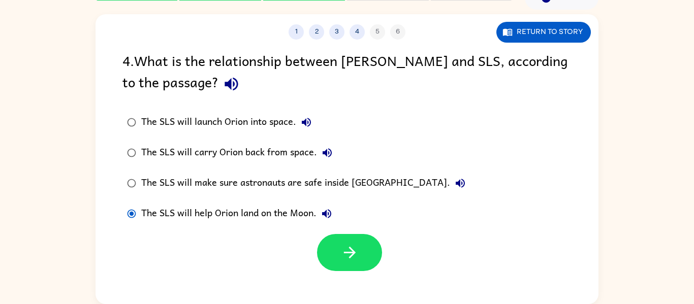
click at [241, 127] on div "The SLS will launch Orion into space." at bounding box center [228, 122] width 175 height 20
click at [361, 242] on button "button" at bounding box center [349, 252] width 65 height 37
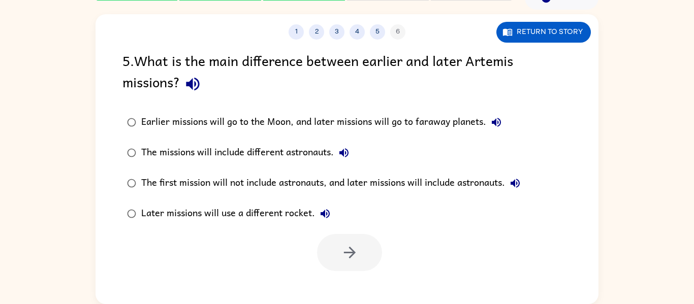
click at [249, 121] on div "Earlier missions will go to the Moon, and later missions will go to faraway pla…" at bounding box center [323, 122] width 365 height 20
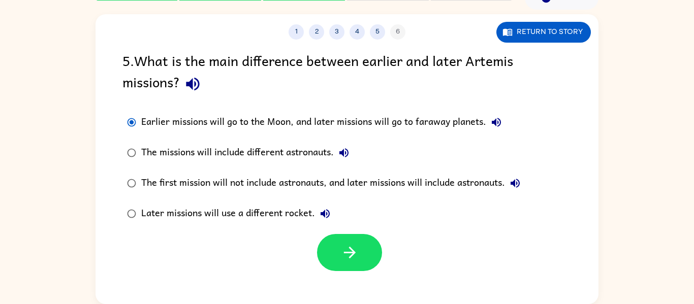
click at [180, 150] on div "The missions will include different astronauts." at bounding box center [247, 153] width 213 height 20
click at [182, 173] on div "The first mission will not include astronauts, and later missions will include …" at bounding box center [333, 183] width 384 height 20
click at [336, 244] on button "button" at bounding box center [349, 252] width 65 height 37
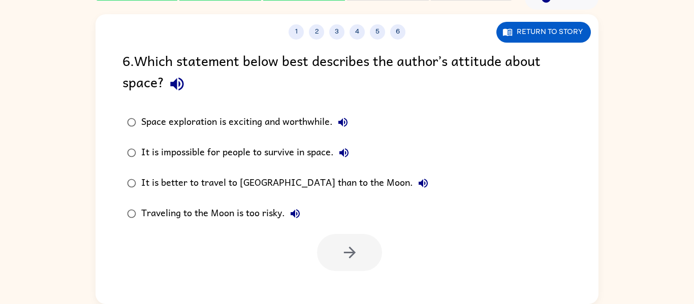
click at [291, 117] on div "Space exploration is exciting and worthwhile." at bounding box center [247, 122] width 212 height 20
click at [356, 241] on button "button" at bounding box center [349, 252] width 65 height 37
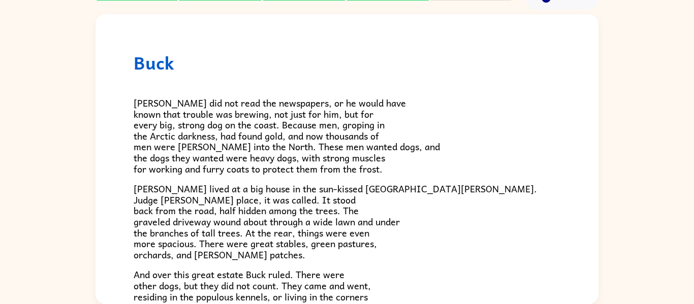
scroll to position [2, 0]
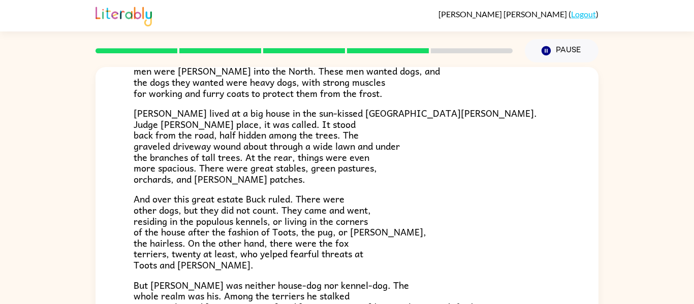
scroll to position [130, 0]
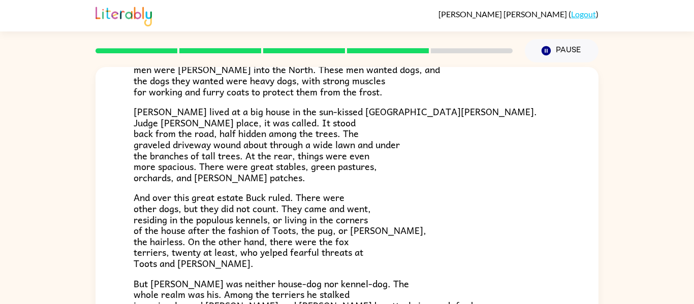
click at [258, 257] on span "And over this great estate Buck ruled. There were other dogs, but they did not …" at bounding box center [280, 230] width 293 height 81
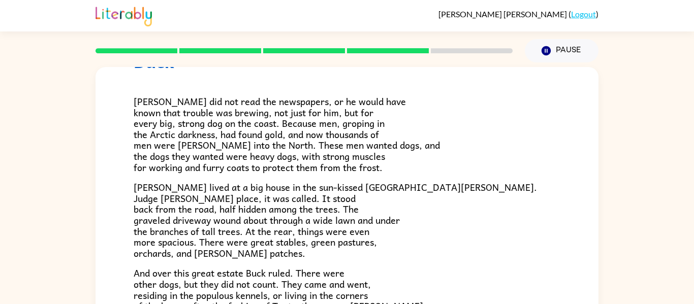
scroll to position [54, 0]
click at [258, 257] on p "[PERSON_NAME] lived at a big house in the sun-kissed [GEOGRAPHIC_DATA][PERSON_N…" at bounding box center [347, 220] width 427 height 77
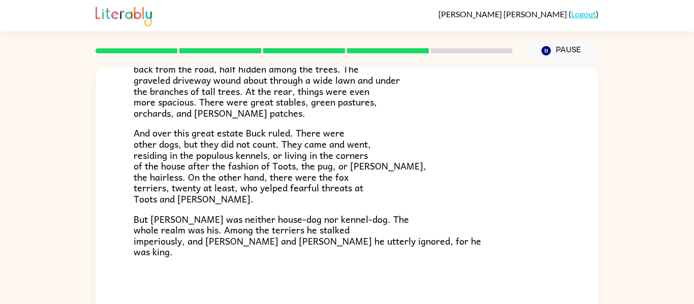
scroll to position [53, 0]
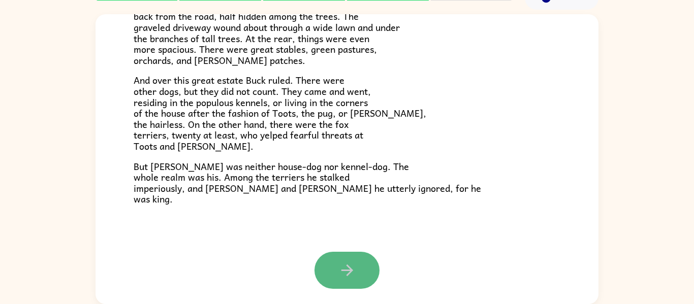
click at [345, 273] on icon "button" at bounding box center [347, 271] width 18 height 18
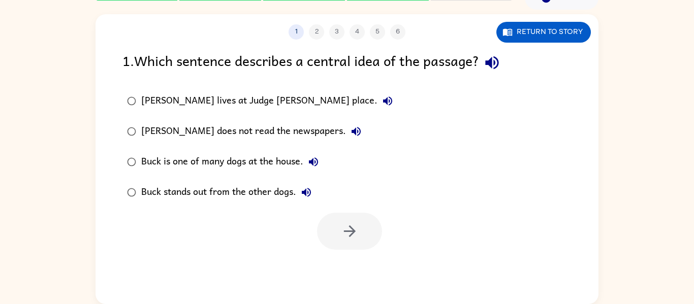
scroll to position [0, 0]
click at [170, 108] on div "[PERSON_NAME] lives at Judge [PERSON_NAME] place." at bounding box center [269, 101] width 256 height 20
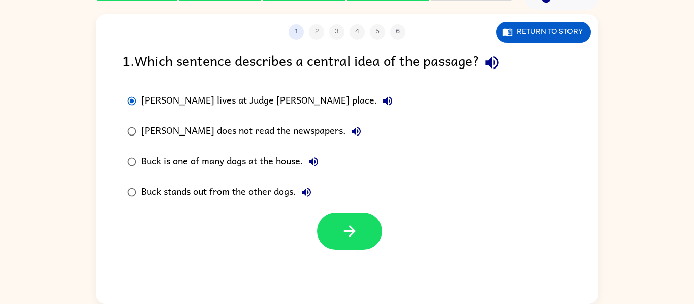
click at [165, 121] on div "[PERSON_NAME] does not read the newspapers." at bounding box center [253, 131] width 225 height 20
click at [183, 152] on div "Buck is one of many dogs at the house." at bounding box center [232, 162] width 182 height 20
click at [185, 199] on div "Buck stands out from the other dogs." at bounding box center [228, 192] width 175 height 20
click at [180, 176] on label "Buck is one of many dogs at the house." at bounding box center [260, 162] width 286 height 30
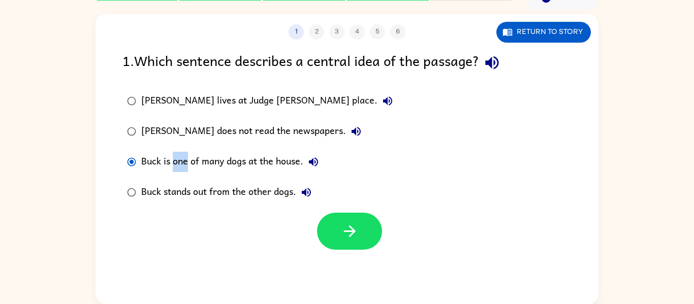
scroll to position [47, 0]
